Goal: Entertainment & Leisure: Browse casually

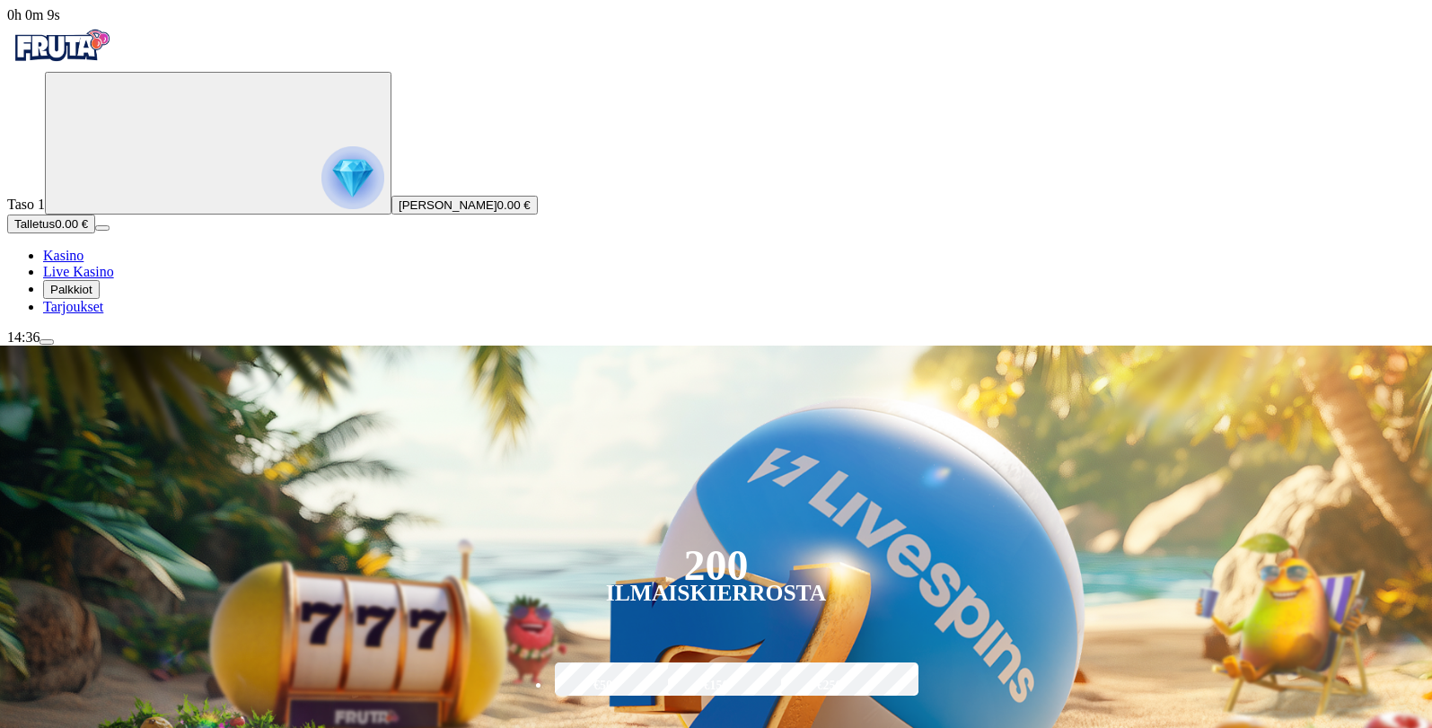
click at [103, 314] on link "Tarjoukset" at bounding box center [73, 306] width 60 height 15
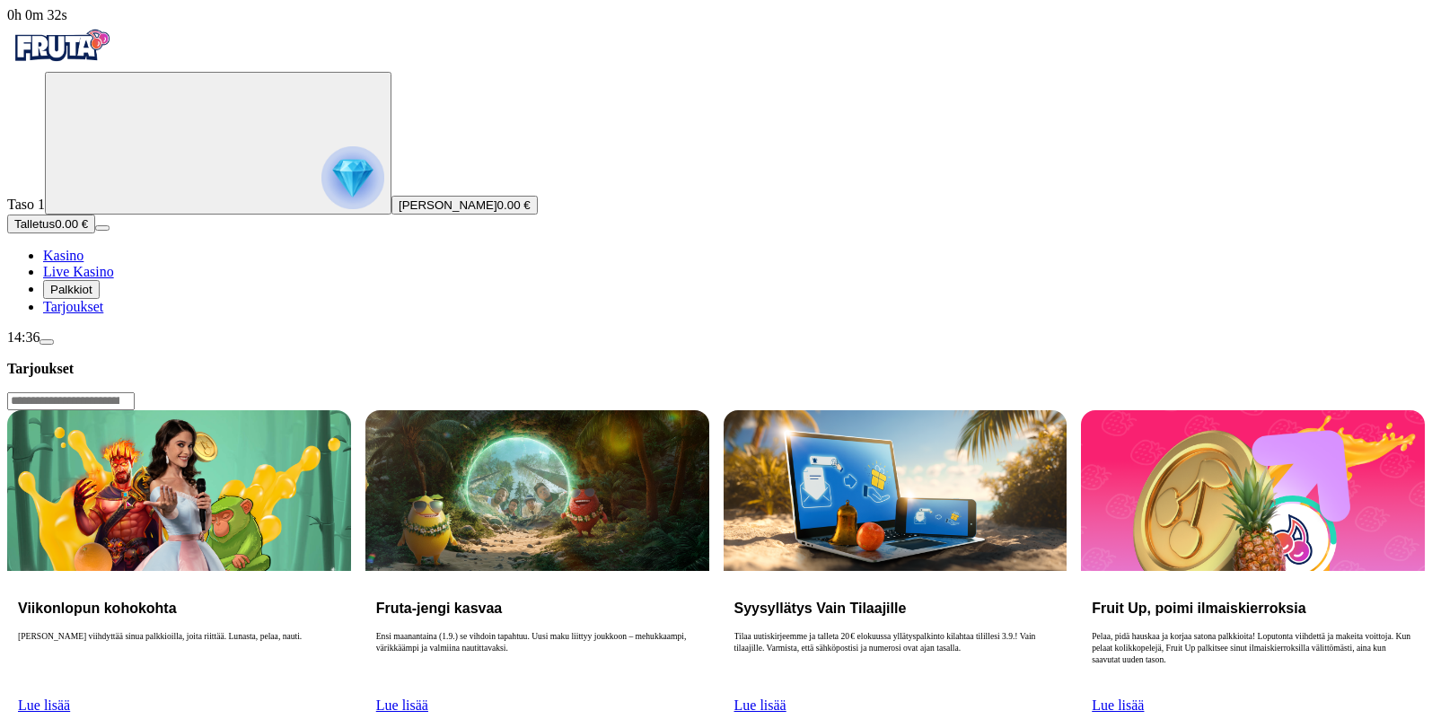
click at [92, 296] on span "Palkkiot" at bounding box center [71, 289] width 42 height 13
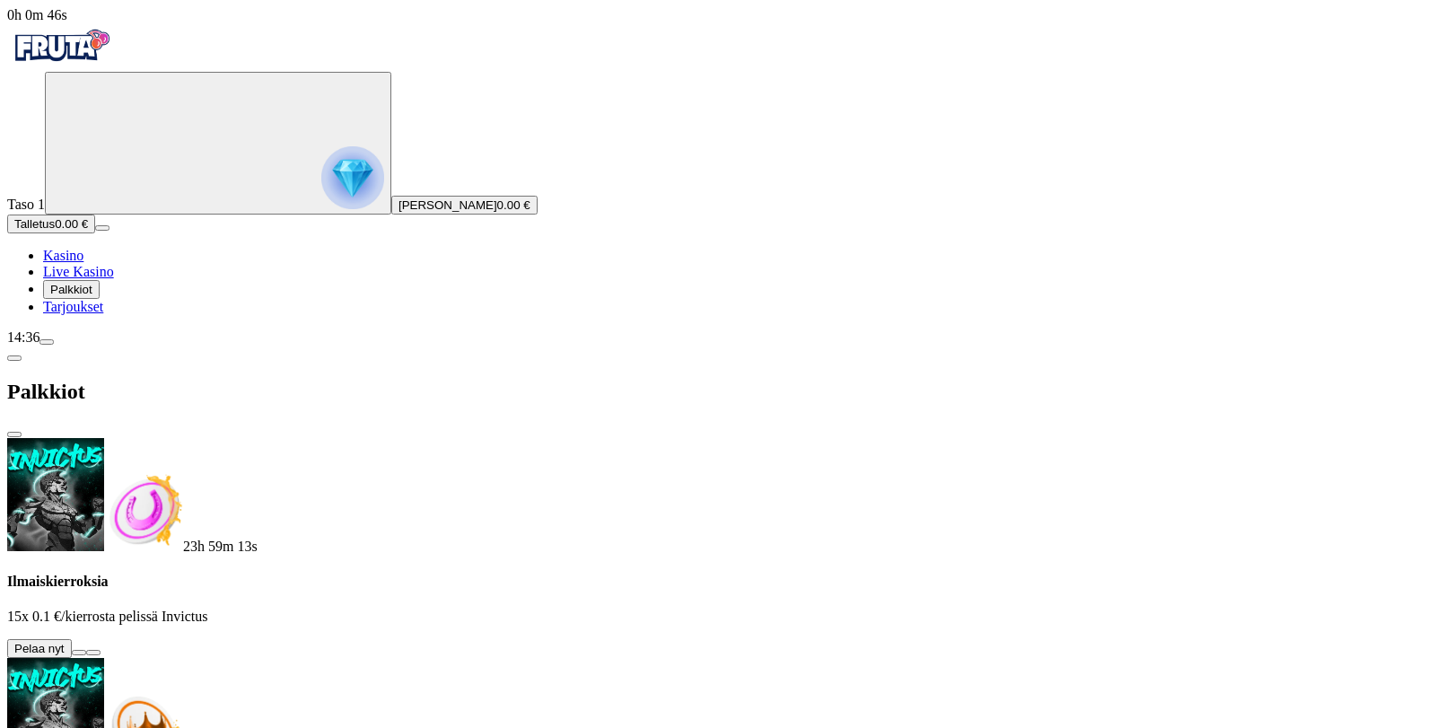
click at [86, 650] on button at bounding box center [79, 652] width 14 height 5
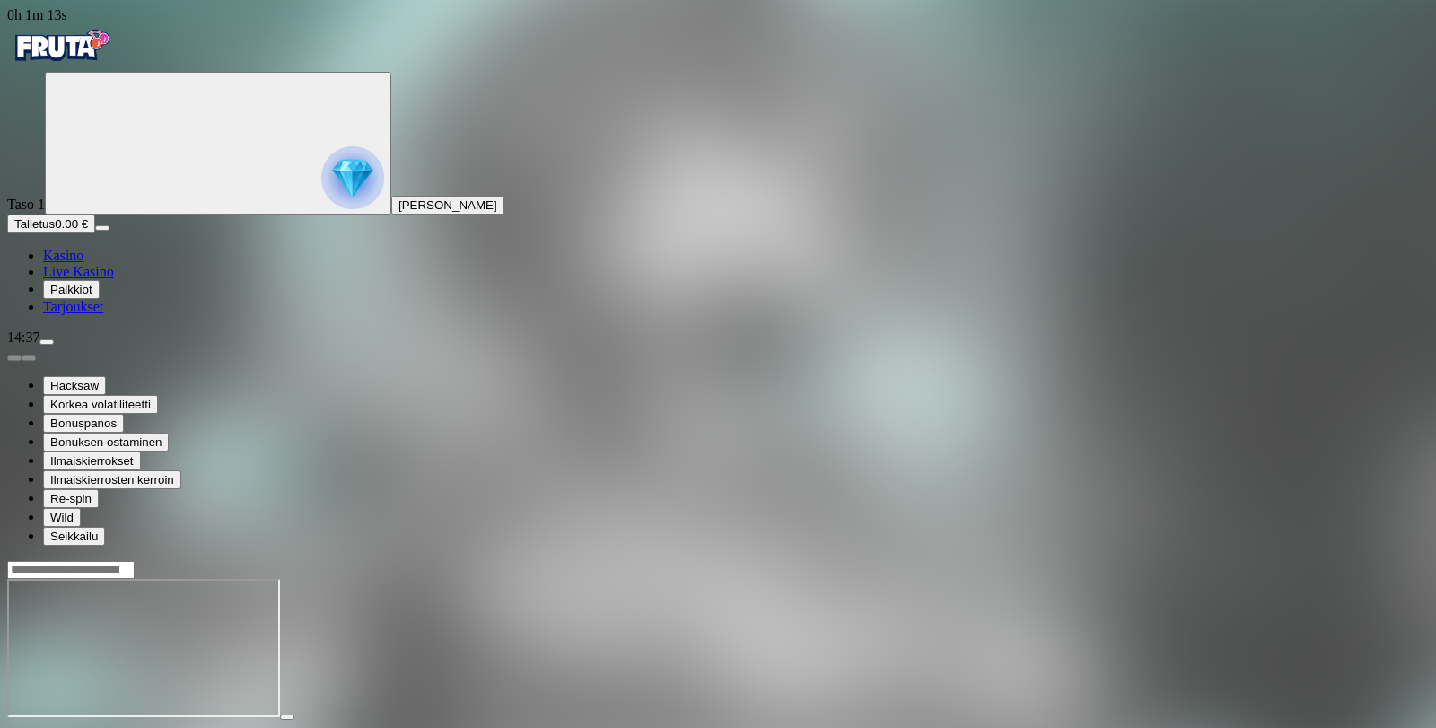
click at [92, 296] on span "Palkkiot" at bounding box center [71, 289] width 42 height 13
